Goal: Check status

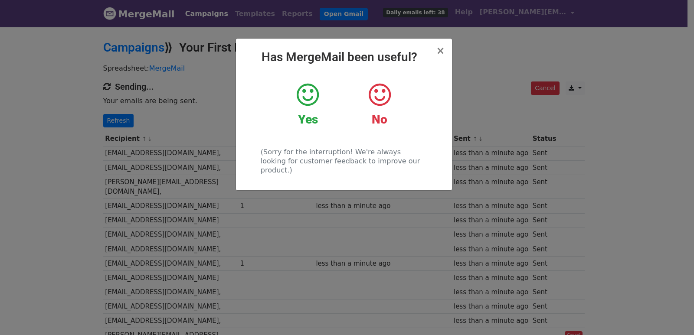
click at [173, 202] on div "× Has MergeMail been useful? Yes No (Sorry for the interruption! We're always l…" at bounding box center [347, 180] width 694 height 309
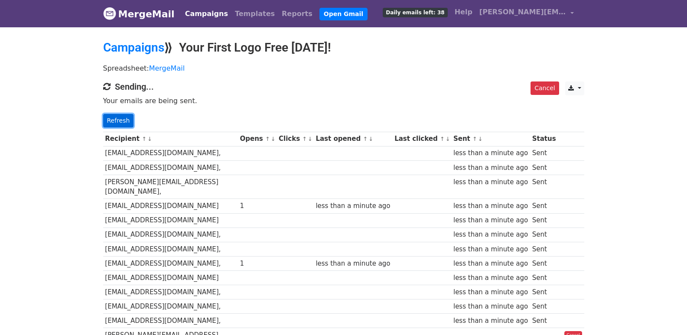
click at [117, 125] on link "Refresh" at bounding box center [118, 120] width 31 height 13
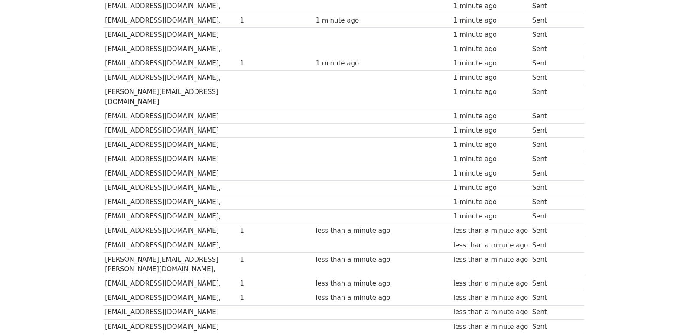
scroll to position [32, 0]
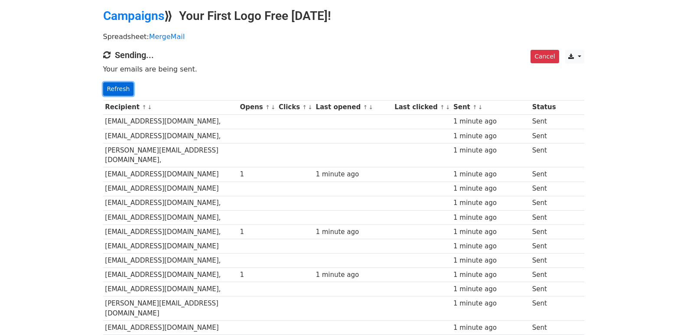
click at [108, 91] on link "Refresh" at bounding box center [118, 88] width 31 height 13
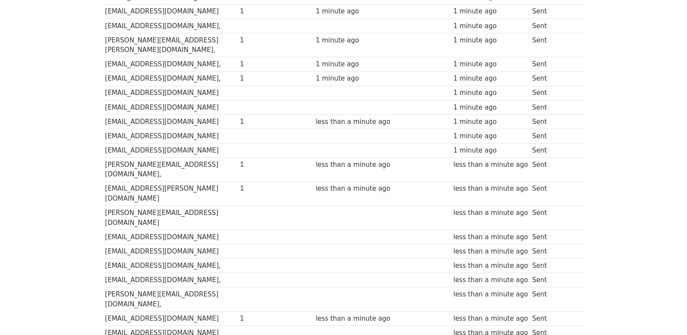
scroll to position [116, 0]
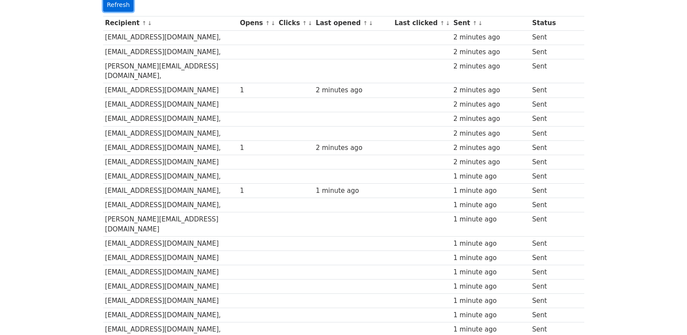
click at [125, 2] on link "Refresh" at bounding box center [118, 4] width 31 height 13
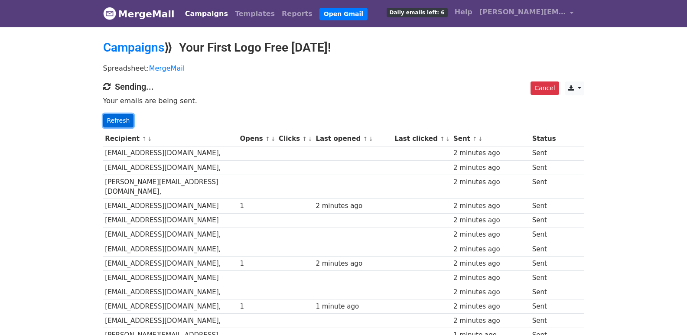
click at [121, 121] on link "Refresh" at bounding box center [118, 120] width 31 height 13
click at [115, 114] on link "Refresh" at bounding box center [118, 120] width 31 height 13
